Goal: Task Accomplishment & Management: Manage account settings

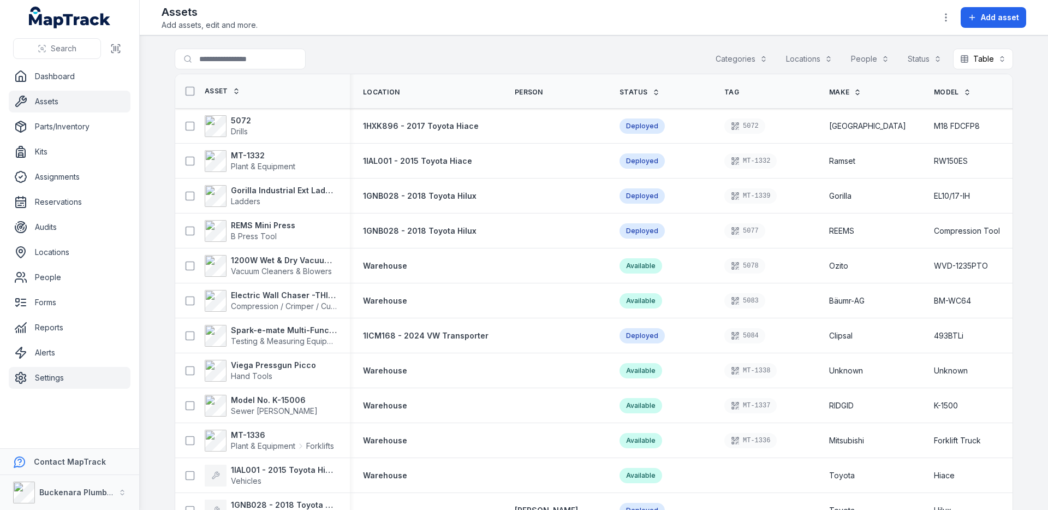
click at [41, 376] on link "Settings" at bounding box center [70, 378] width 122 height 22
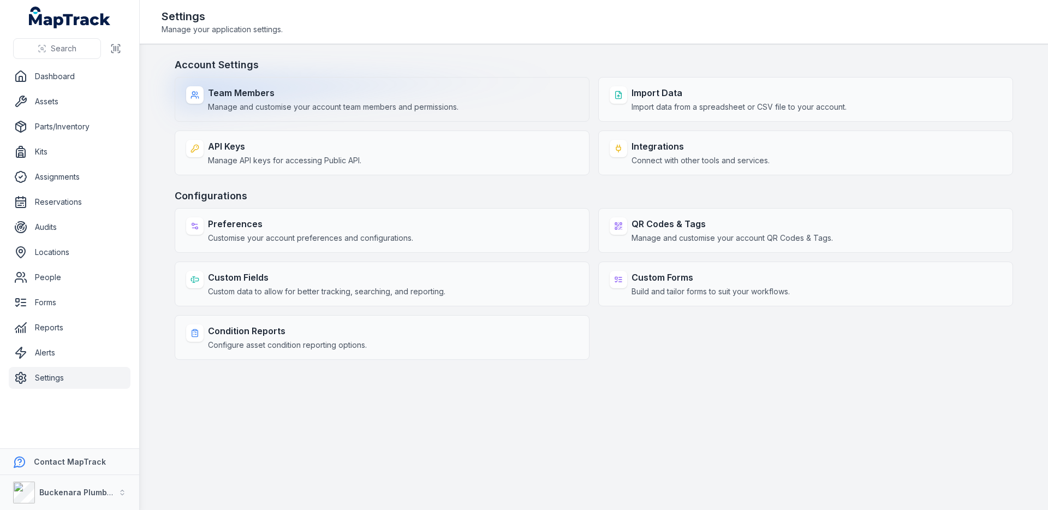
click at [307, 113] on div "Team Members Manage and customise your account team members and permissions." at bounding box center [382, 99] width 415 height 45
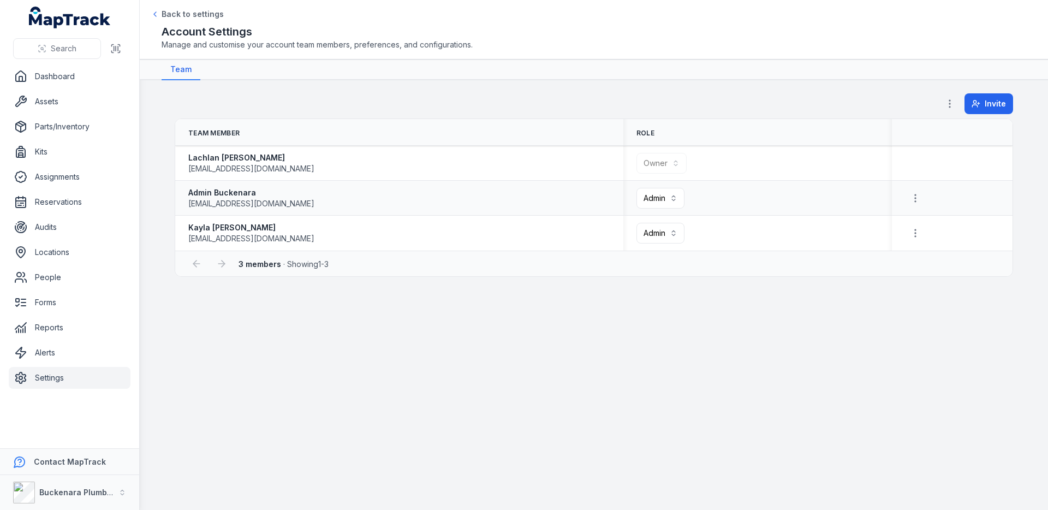
click at [395, 198] on div "Admin Buckenara [EMAIL_ADDRESS][DOMAIN_NAME]" at bounding box center [399, 198] width 422 height 22
click at [364, 233] on div "Kayla Langford-Smith [EMAIL_ADDRESS][DOMAIN_NAME]" at bounding box center [399, 233] width 422 height 22
click at [987, 108] on span "Invite" at bounding box center [995, 103] width 21 height 11
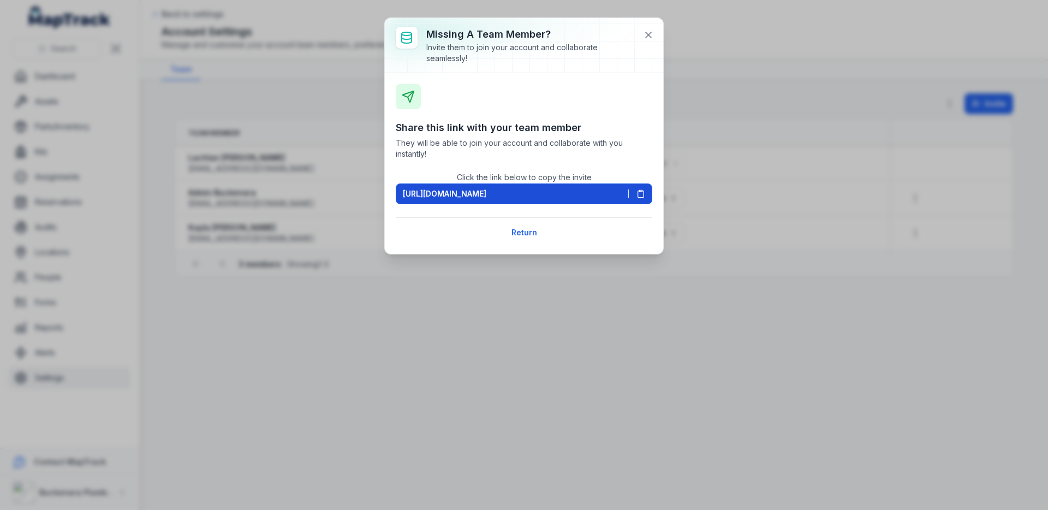
click at [628, 193] on span at bounding box center [636, 193] width 17 height 9
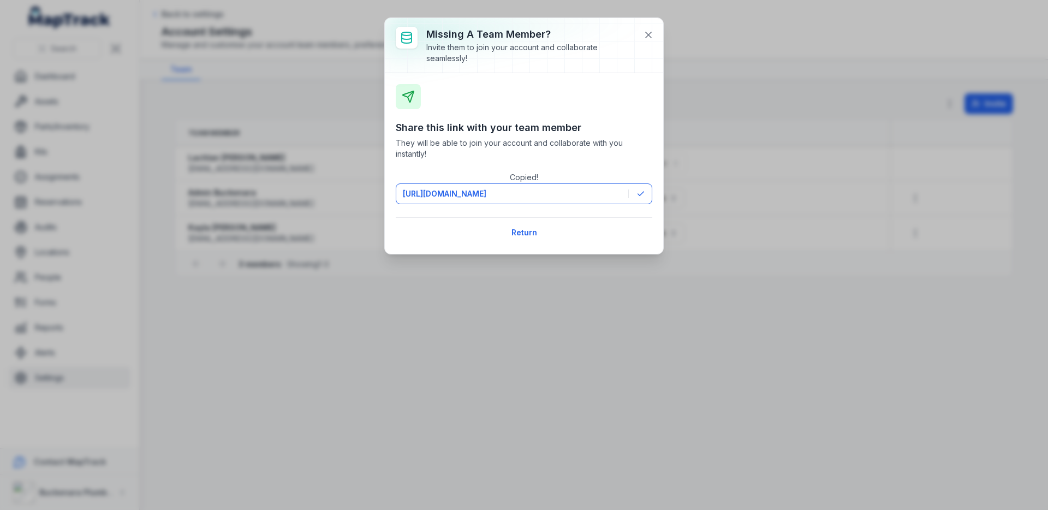
click at [354, 110] on div "Missing a team member? Invite them to join your account and collaborate seamles…" at bounding box center [524, 255] width 1048 height 510
click at [652, 38] on icon at bounding box center [648, 34] width 11 height 11
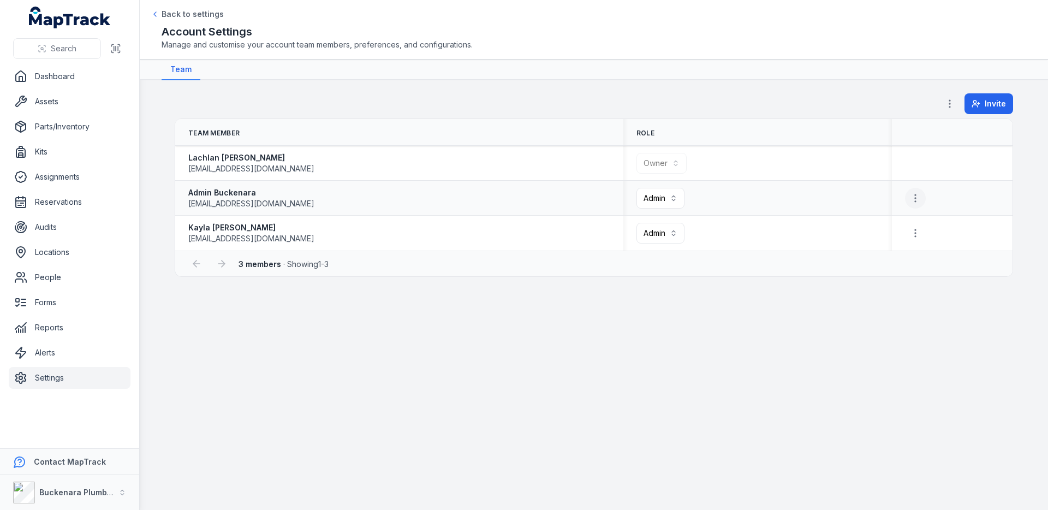
click at [918, 199] on icon "button" at bounding box center [915, 198] width 11 height 11
click at [671, 91] on main "**********" at bounding box center [594, 295] width 908 height 430
click at [335, 133] on th "Team Member" at bounding box center [399, 132] width 448 height 27
click at [63, 110] on link "Assets" at bounding box center [70, 102] width 122 height 22
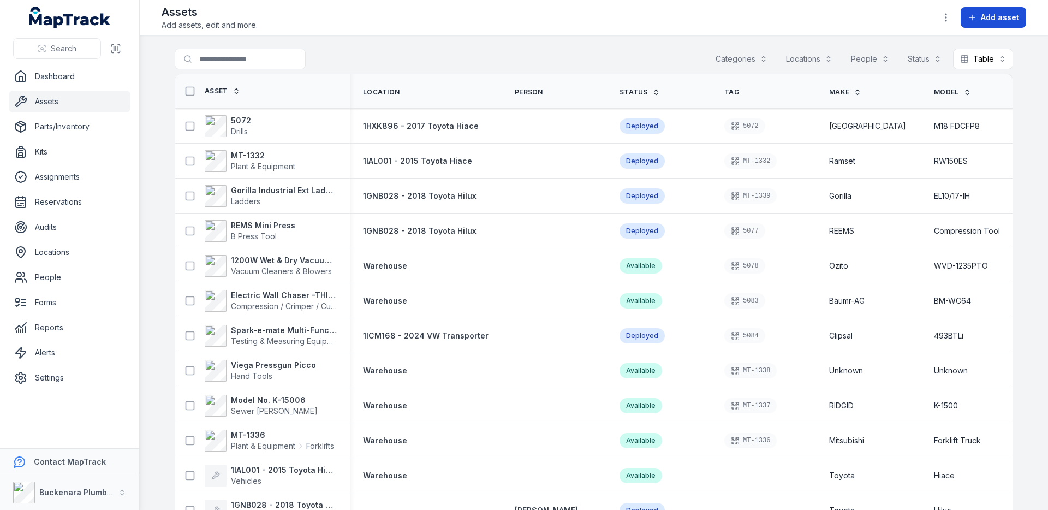
click at [979, 11] on button "Add asset" at bounding box center [994, 17] width 66 height 21
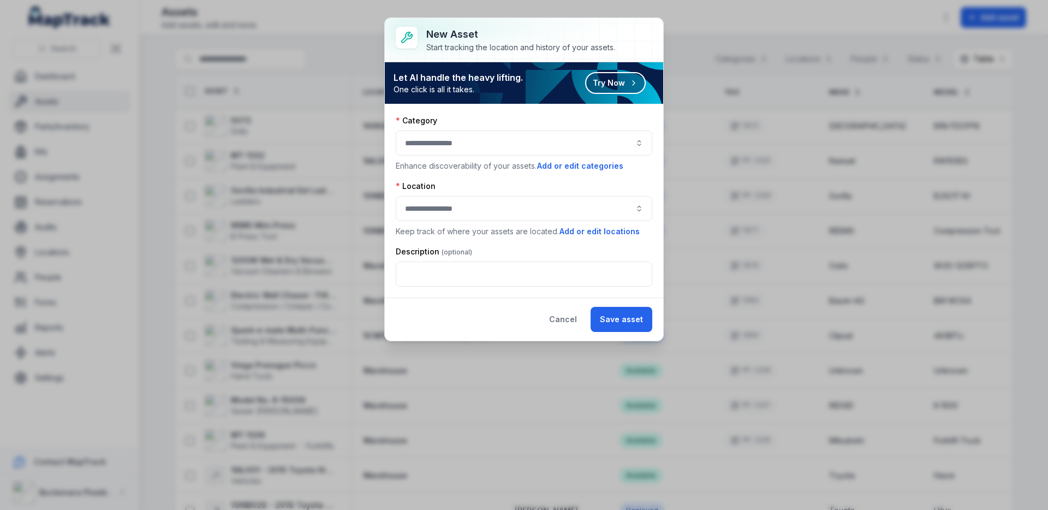
click at [573, 140] on button "button" at bounding box center [524, 142] width 257 height 25
click at [567, 116] on div "Category" at bounding box center [524, 120] width 257 height 11
click at [529, 211] on button "button" at bounding box center [524, 208] width 257 height 25
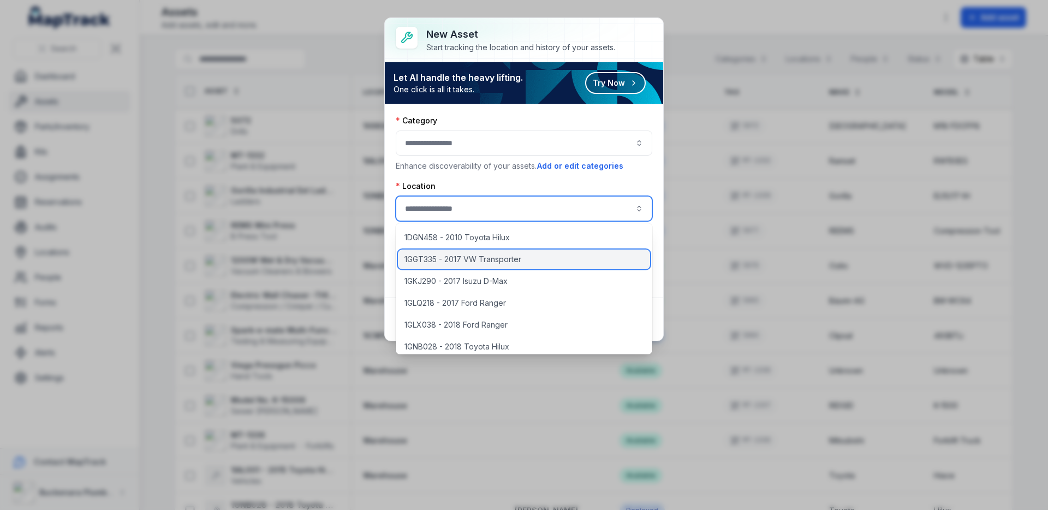
click at [528, 250] on div "1GGT335 - 2017 VW Transporter" at bounding box center [524, 260] width 252 height 20
type input "**********"
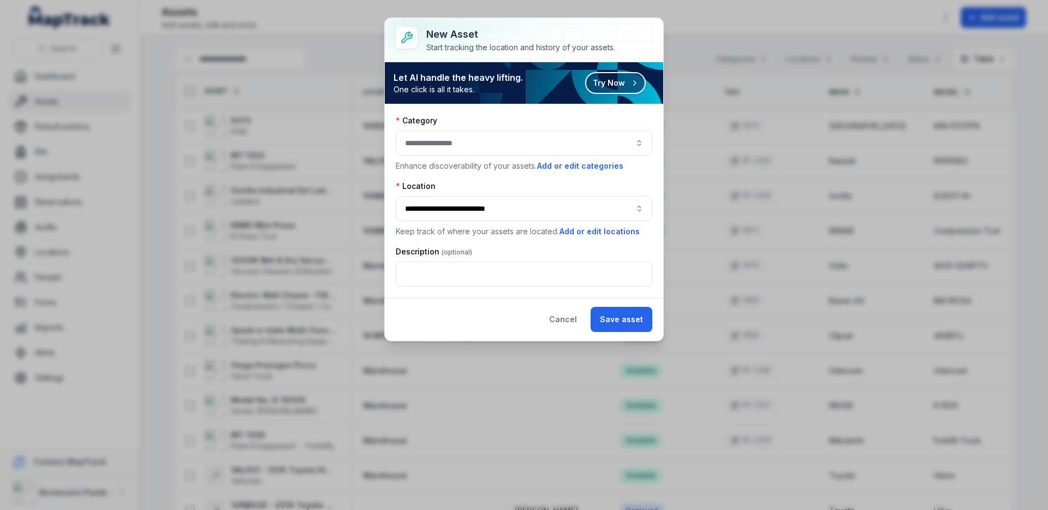
click at [623, 93] on button "Try Now" at bounding box center [615, 83] width 61 height 22
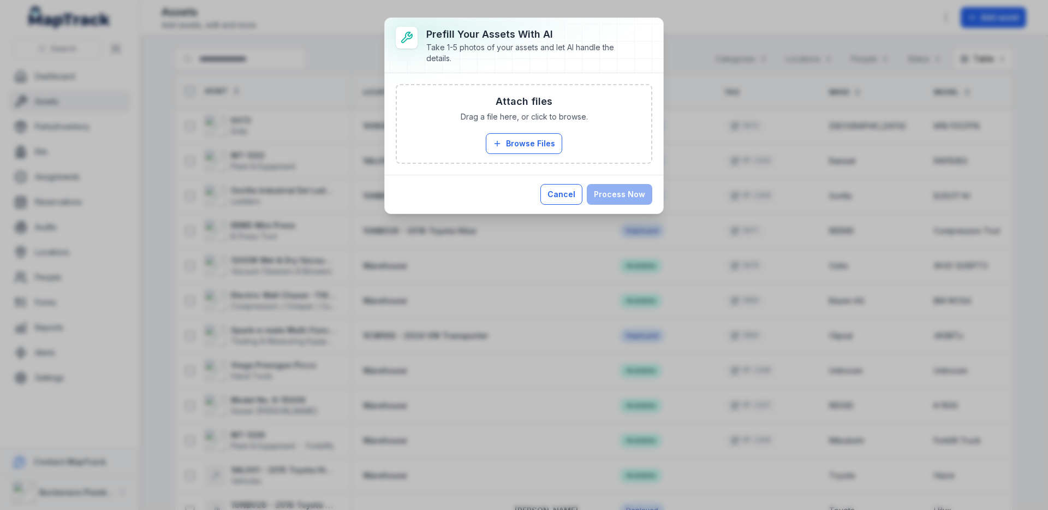
click at [568, 186] on button "Cancel" at bounding box center [561, 194] width 42 height 21
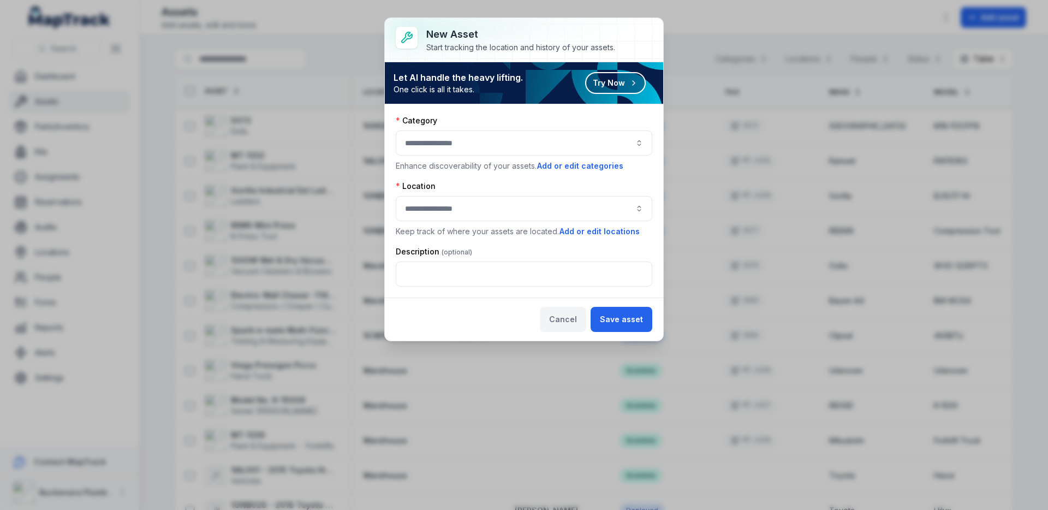
click at [573, 314] on button "Cancel" at bounding box center [563, 319] width 46 height 25
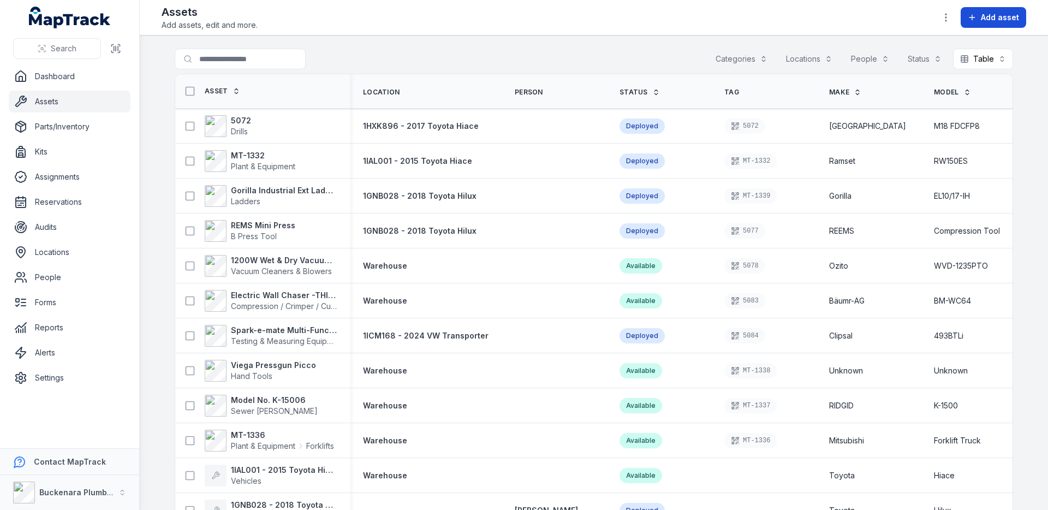
click at [973, 21] on icon at bounding box center [972, 17] width 9 height 9
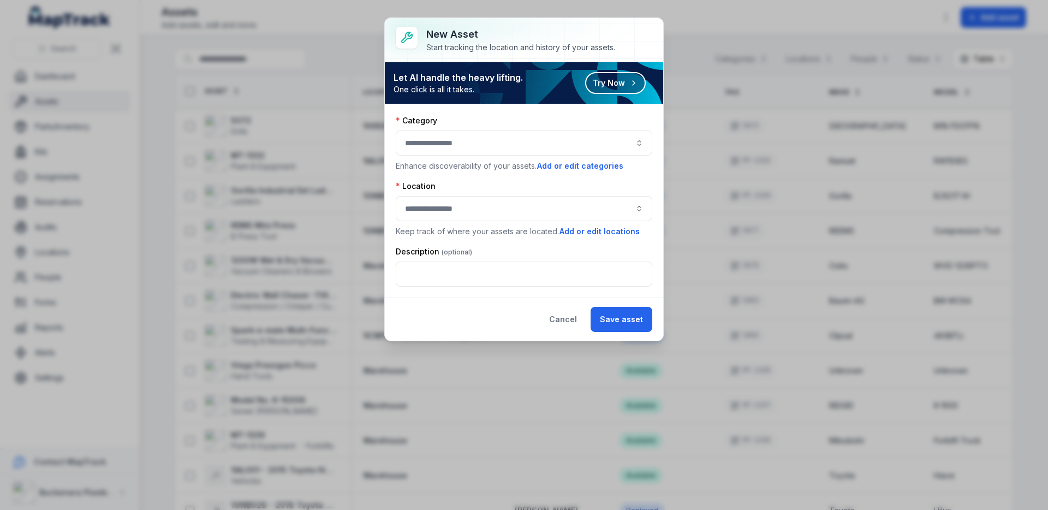
click at [477, 144] on button "button" at bounding box center [524, 142] width 257 height 25
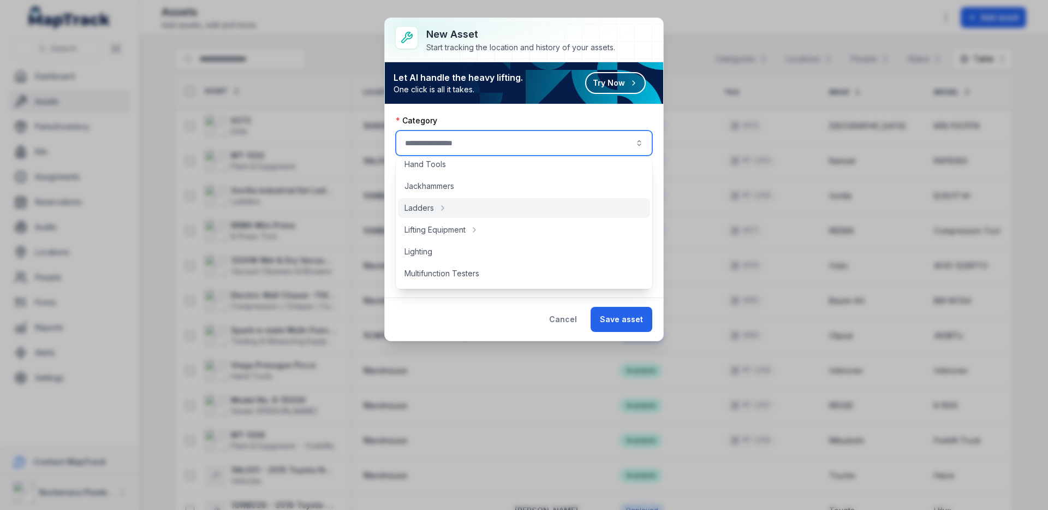
scroll to position [155, 0]
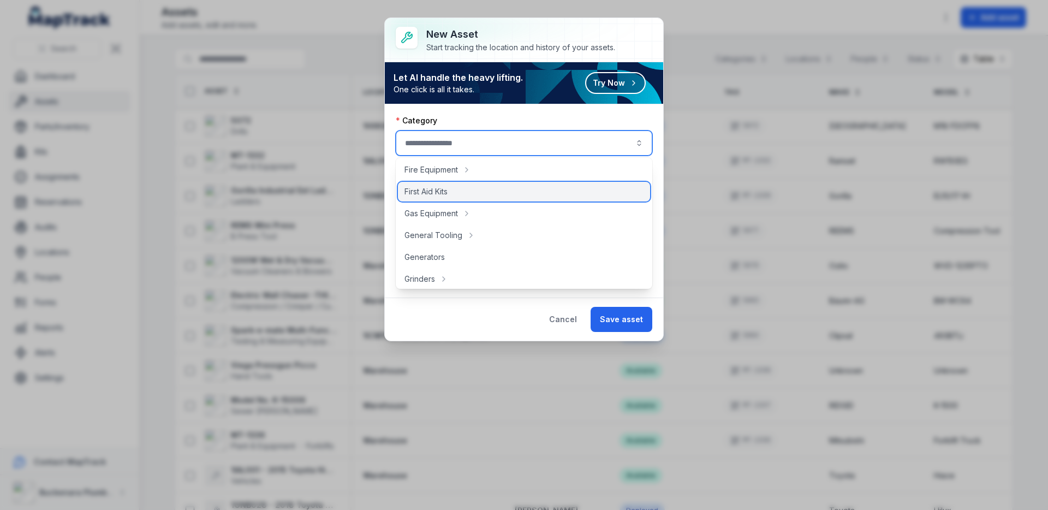
click at [455, 187] on div "First Aid Kits" at bounding box center [524, 192] width 252 height 20
type input "**********"
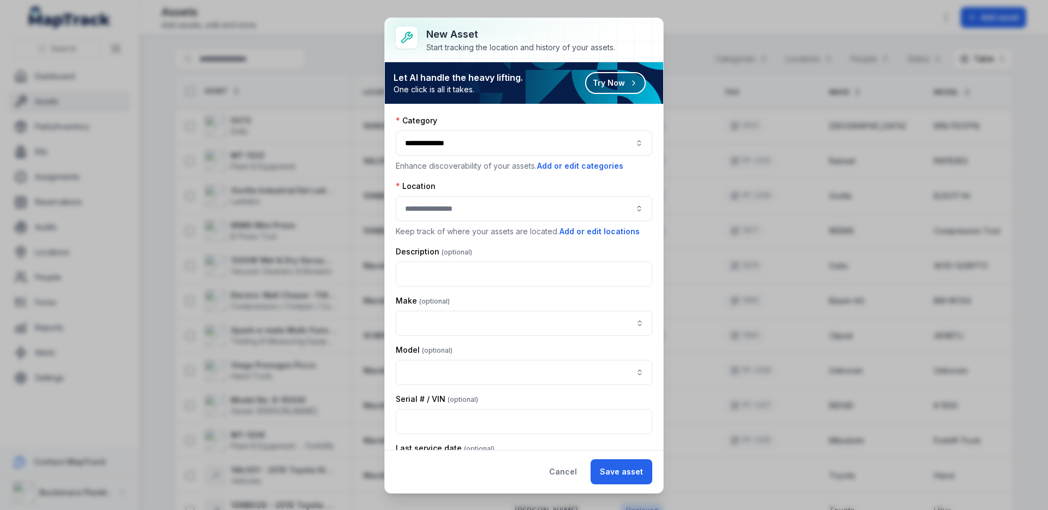
click at [502, 156] on div "**********" at bounding box center [524, 143] width 257 height 57
click at [504, 150] on button "**********" at bounding box center [524, 142] width 257 height 25
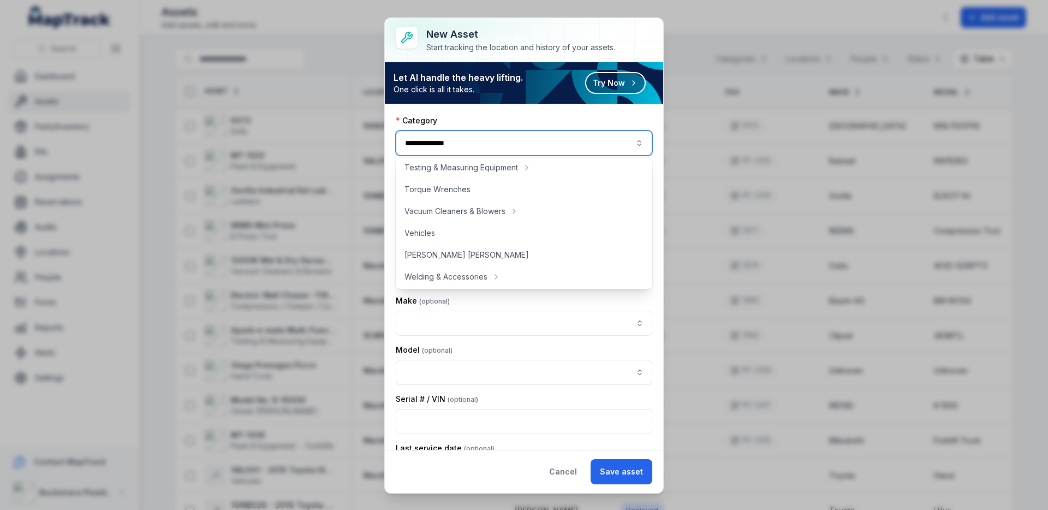
scroll to position [682, 0]
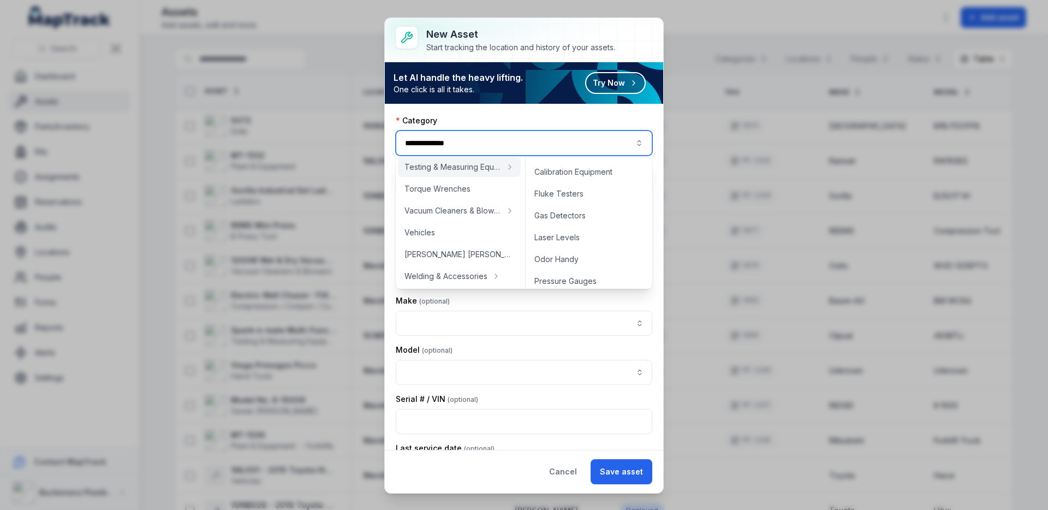
click at [504, 109] on div "**********" at bounding box center [524, 277] width 278 height 346
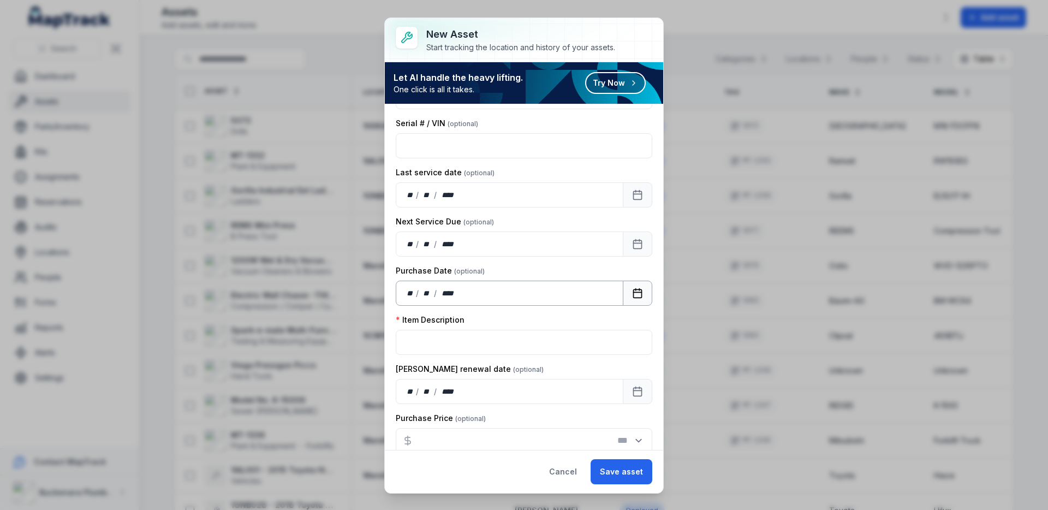
scroll to position [290, 0]
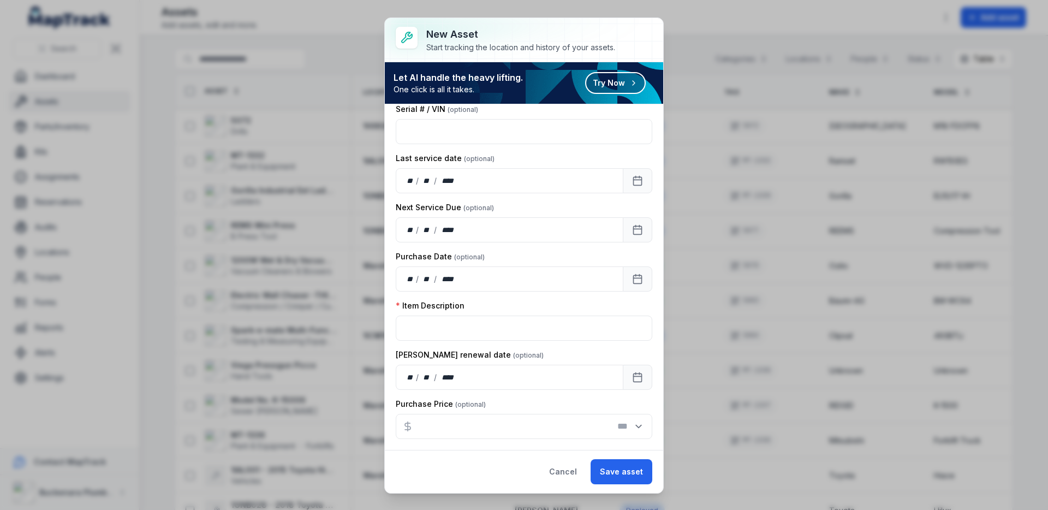
click at [519, 304] on div "Item Description" at bounding box center [524, 305] width 257 height 11
click at [542, 409] on div "Purchase Price Currency *** *** *** *** *** *** *** *** *** *** *** *** *** ***…" at bounding box center [524, 419] width 257 height 40
click at [577, 476] on button "Cancel" at bounding box center [563, 471] width 46 height 25
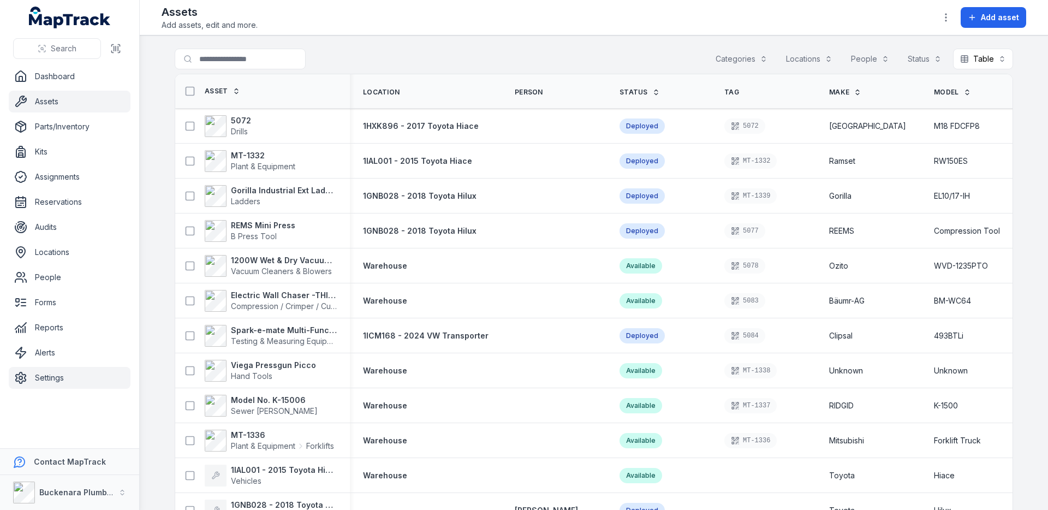
click at [58, 384] on link "Settings" at bounding box center [70, 378] width 122 height 22
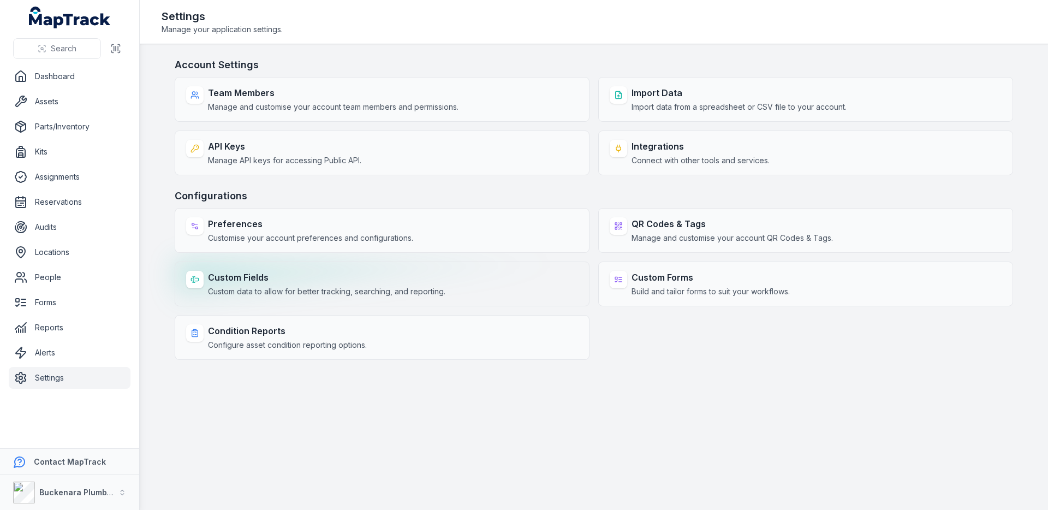
click at [259, 286] on span "Custom data to allow for better tracking, searching, and reporting." at bounding box center [326, 291] width 237 height 11
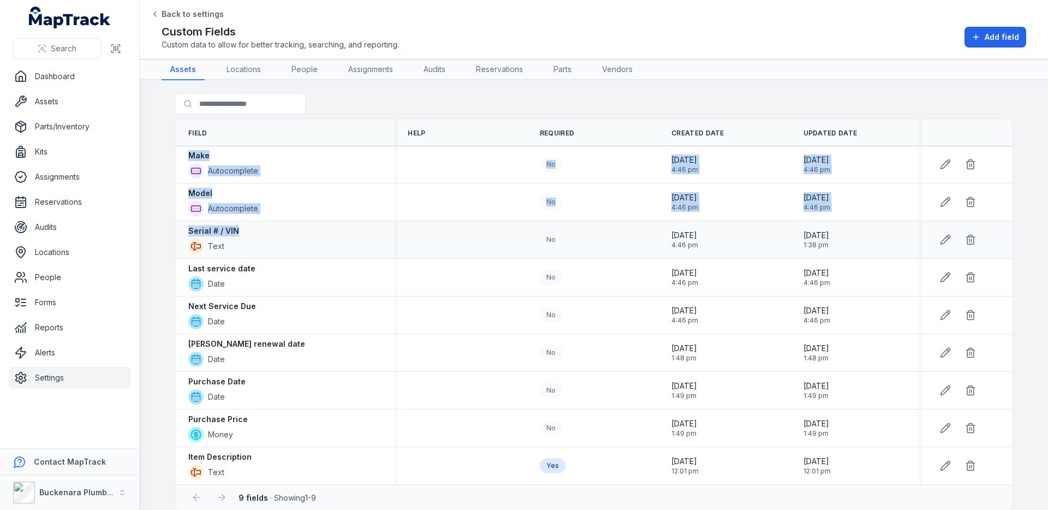
drag, startPoint x: 191, startPoint y: 157, endPoint x: 349, endPoint y: 234, distance: 175.6
click at [349, 234] on tbody "Make Autocomplete No [DATE] 4:46 pm [DATE] 4:46 pm Model Autocomplete No [DATE]…" at bounding box center [593, 315] width 837 height 339
click at [349, 234] on div "Serial # / VIN Text" at bounding box center [284, 239] width 193 height 28
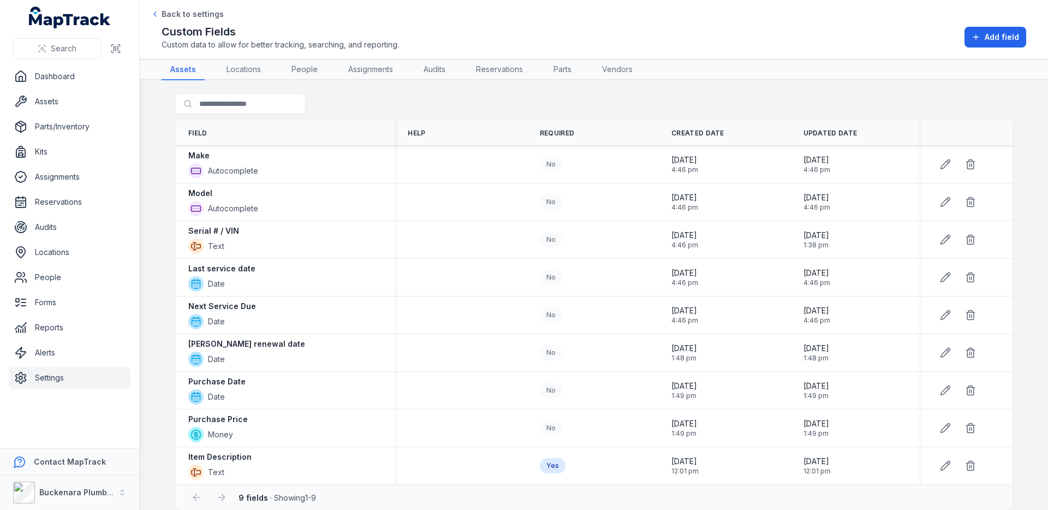
click at [69, 381] on link "Settings" at bounding box center [70, 378] width 122 height 22
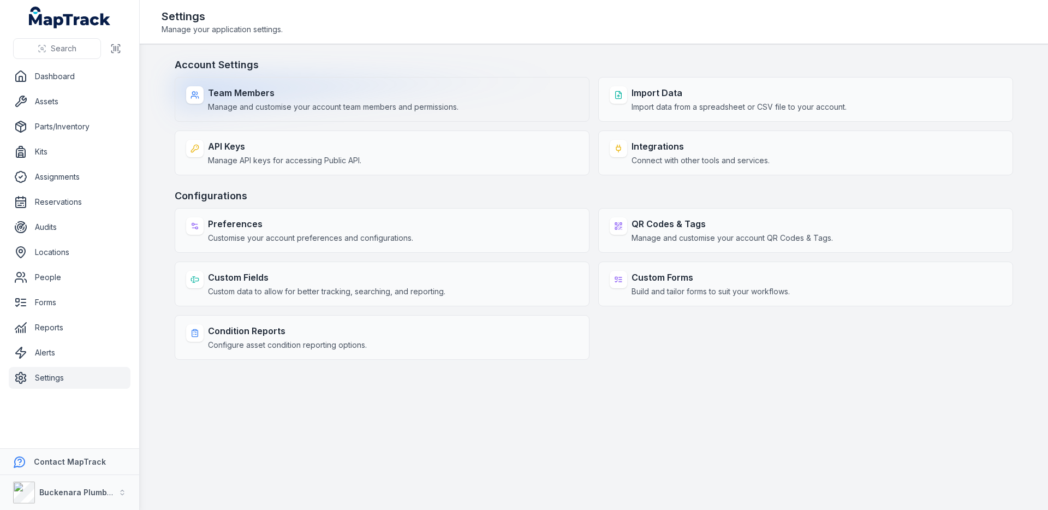
click at [343, 94] on strong "Team Members" at bounding box center [333, 92] width 251 height 13
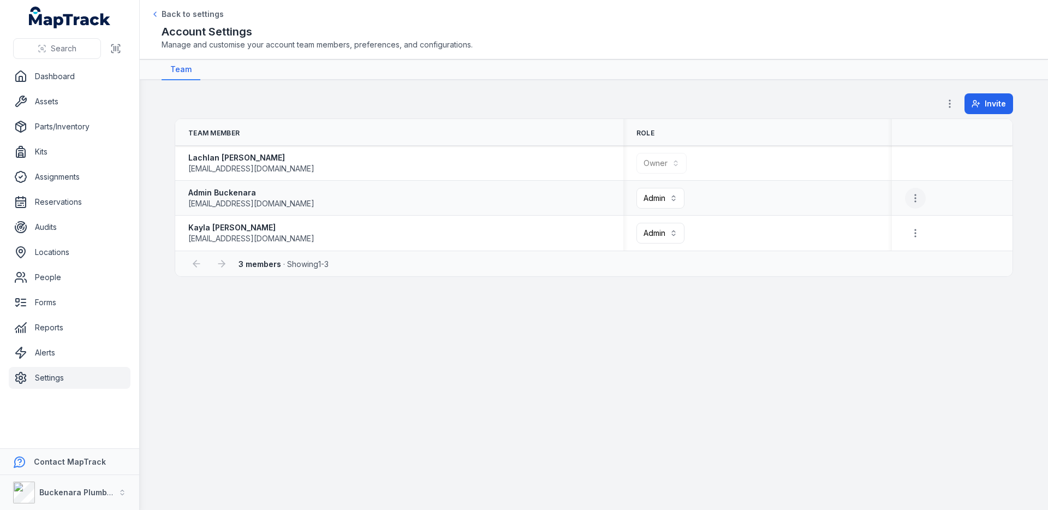
click at [919, 205] on button "button" at bounding box center [915, 198] width 21 height 21
click at [869, 248] on div "Send reset password email" at bounding box center [858, 247] width 130 height 20
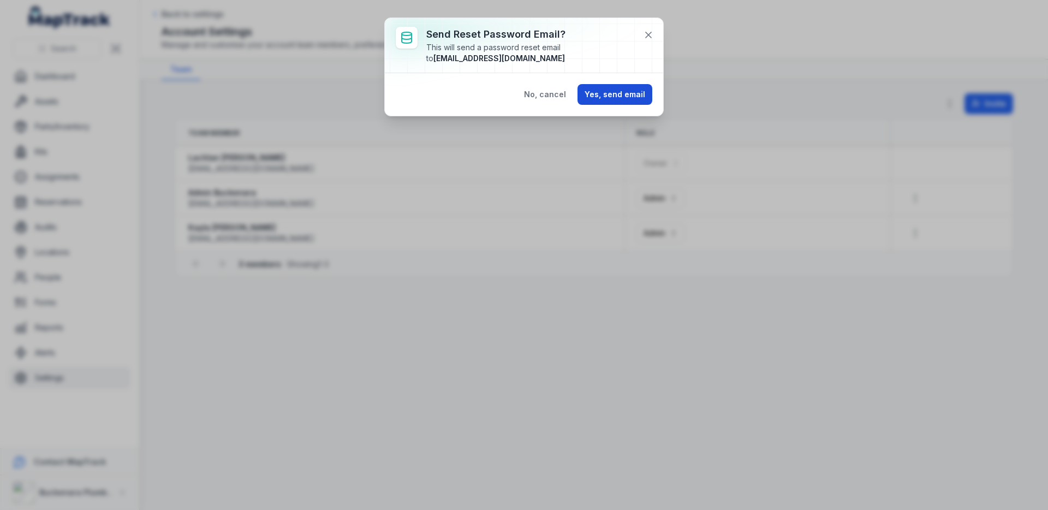
click at [603, 88] on button "Yes, send email" at bounding box center [615, 94] width 75 height 21
